Goal: Find specific page/section

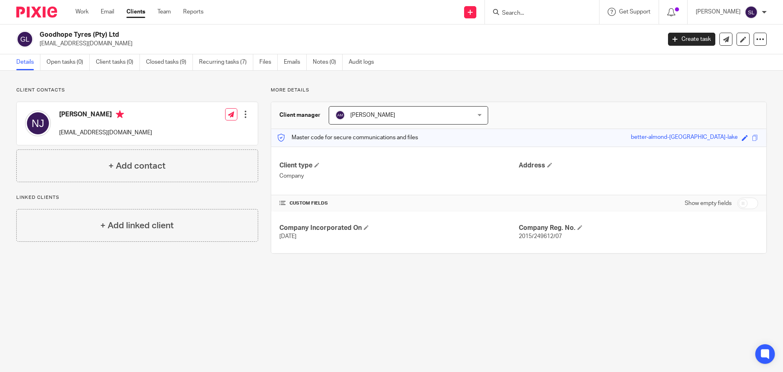
click at [520, 16] on input "Search" at bounding box center [537, 13] width 73 height 7
type input "rum"
click at [523, 32] on link at bounding box center [569, 35] width 138 height 19
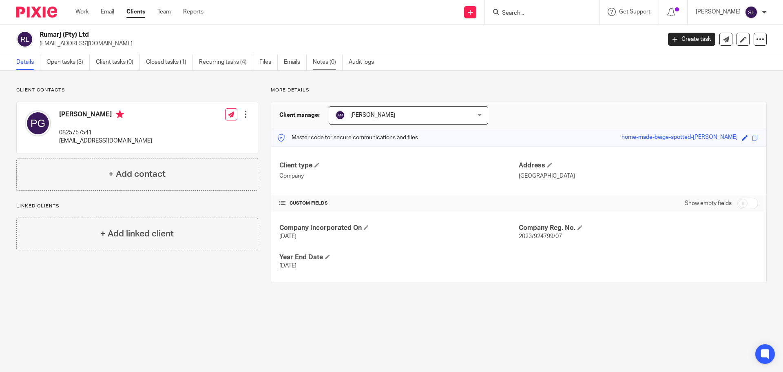
click at [328, 64] on link "Notes (0)" at bounding box center [328, 62] width 30 height 16
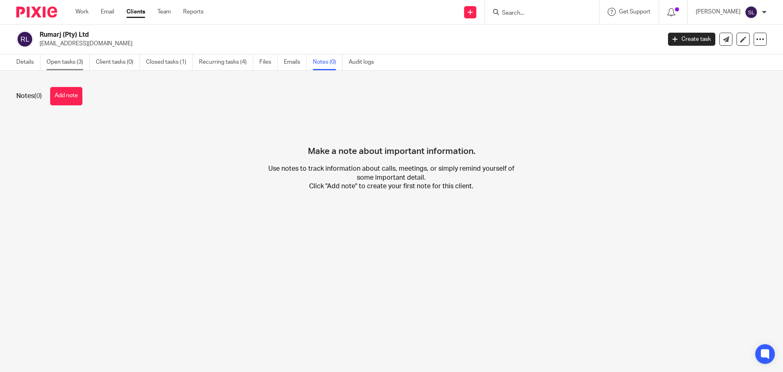
click at [58, 61] on link "Open tasks (3)" at bounding box center [68, 62] width 43 height 16
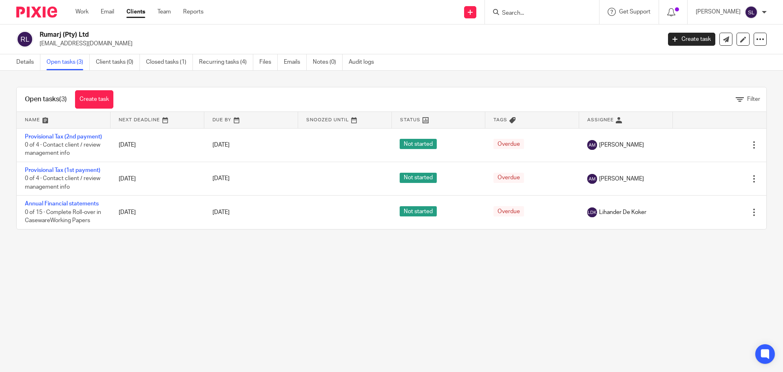
click at [27, 63] on link "Details" at bounding box center [28, 62] width 24 height 16
